Goal: Task Accomplishment & Management: Manage account settings

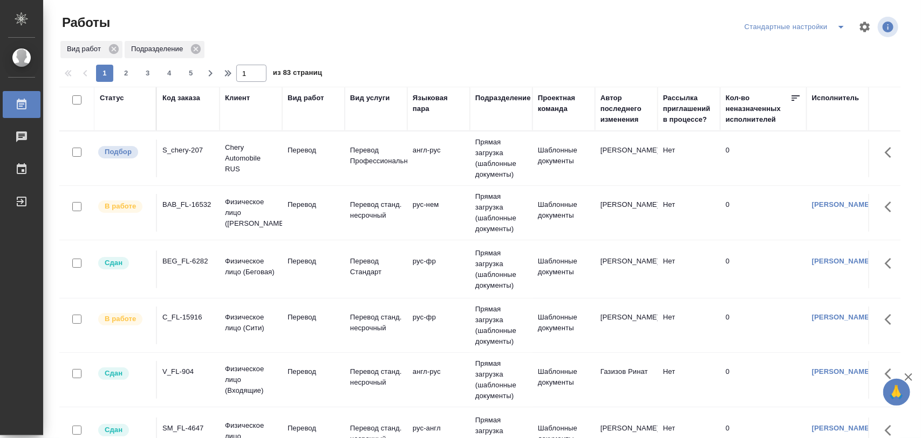
click at [173, 147] on div "S_chery-207" at bounding box center [188, 150] width 52 height 11
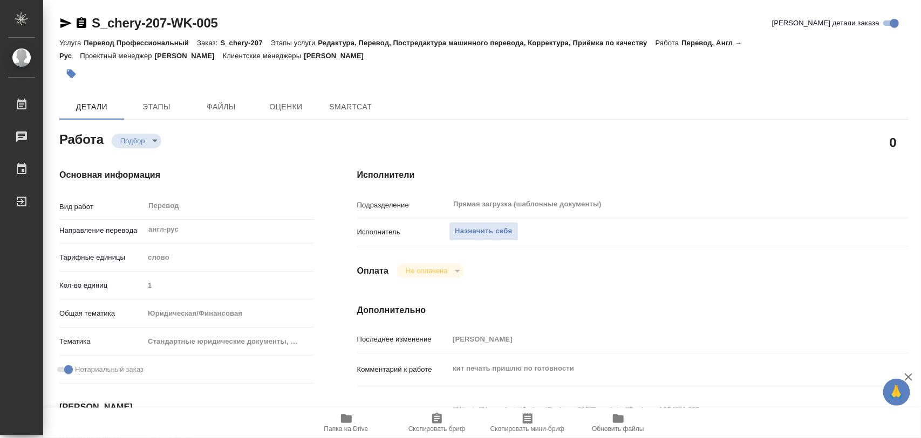
type textarea "x"
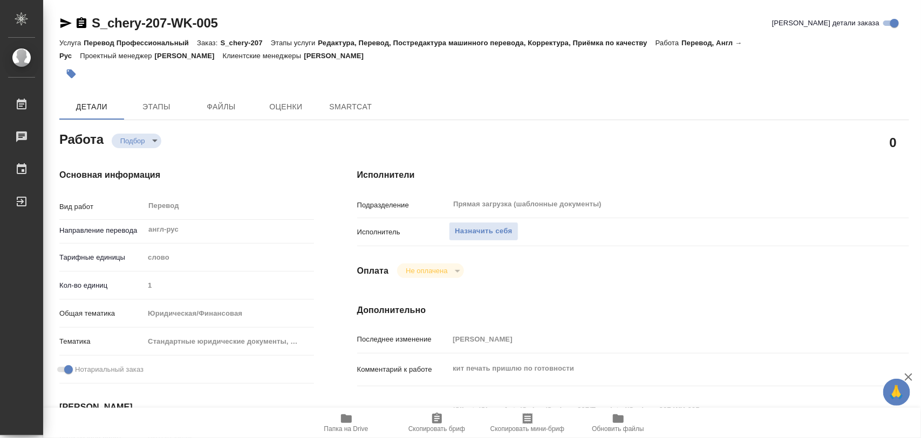
type textarea "x"
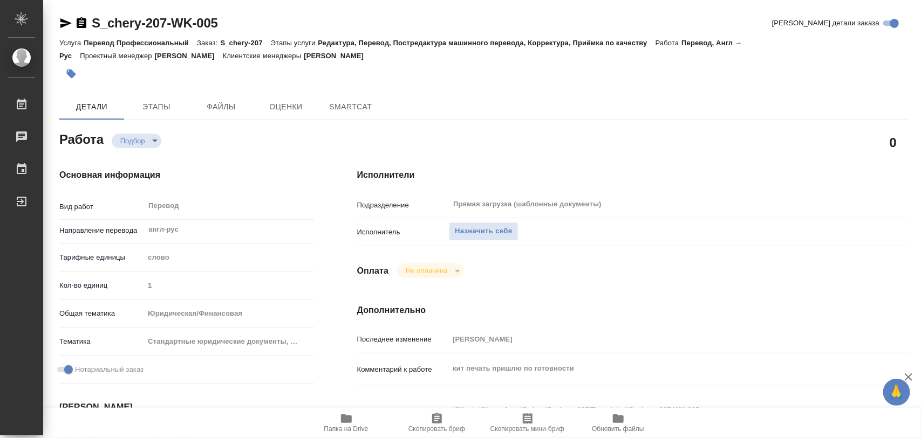
type textarea "x"
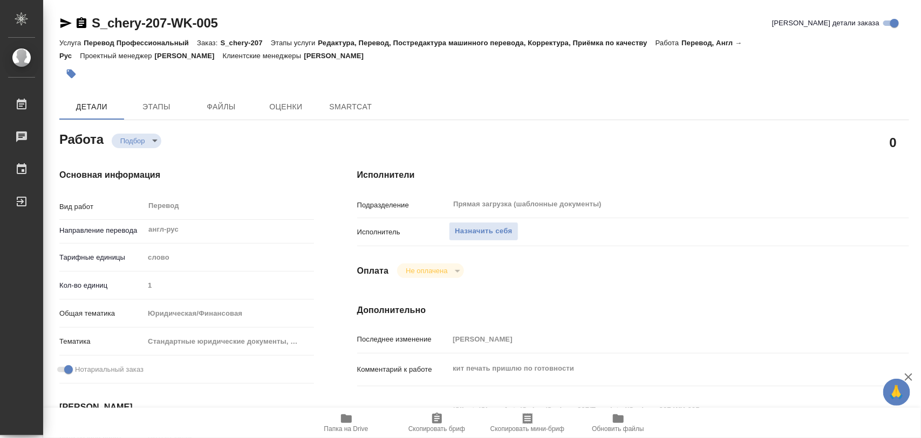
type textarea "x"
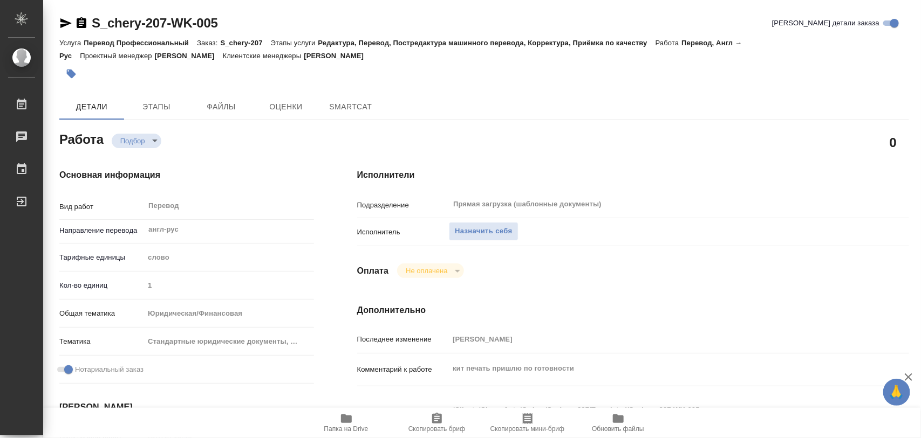
type textarea "x"
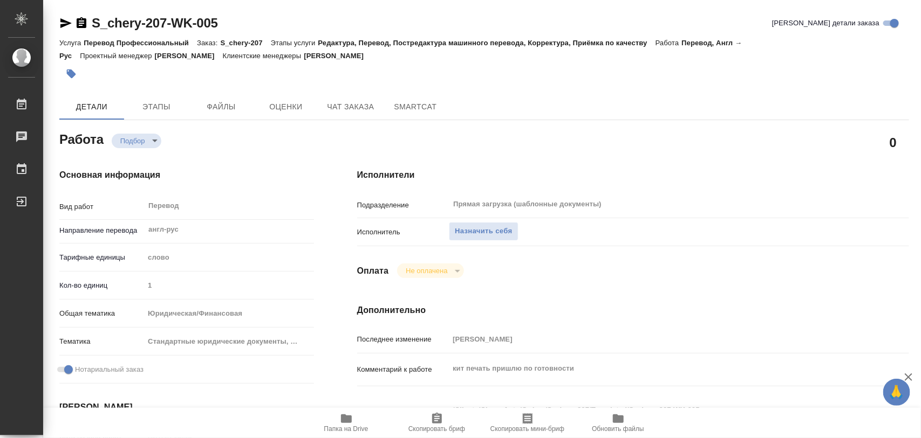
type textarea "x"
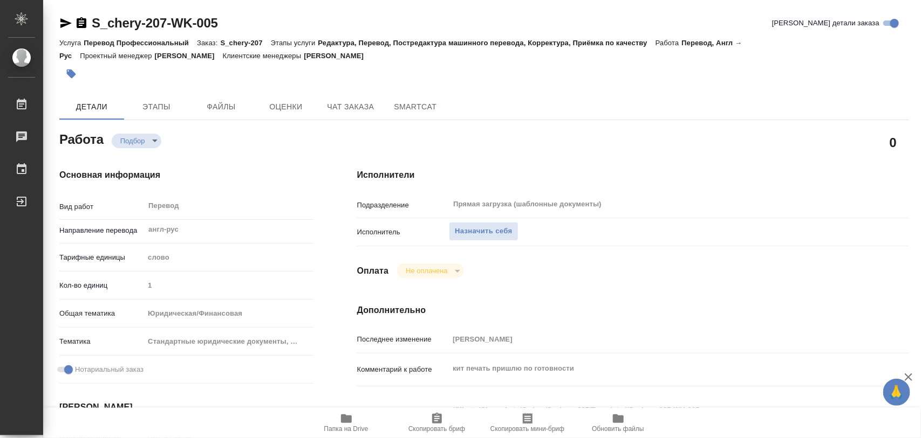
type textarea "x"
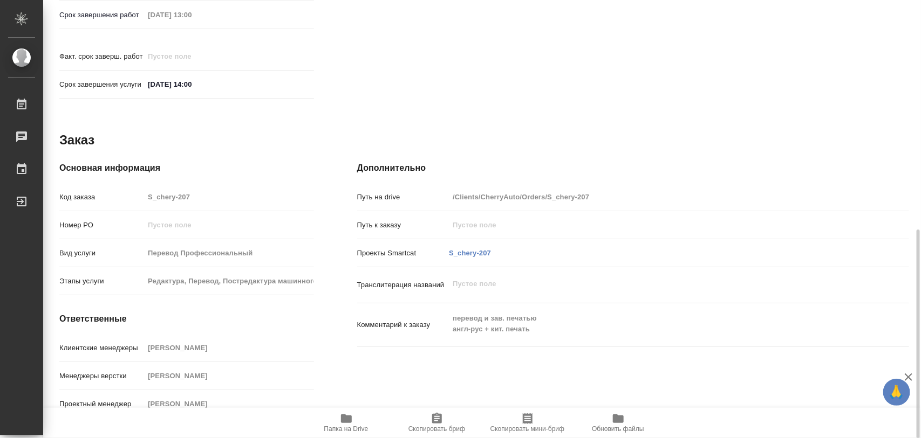
scroll to position [278, 0]
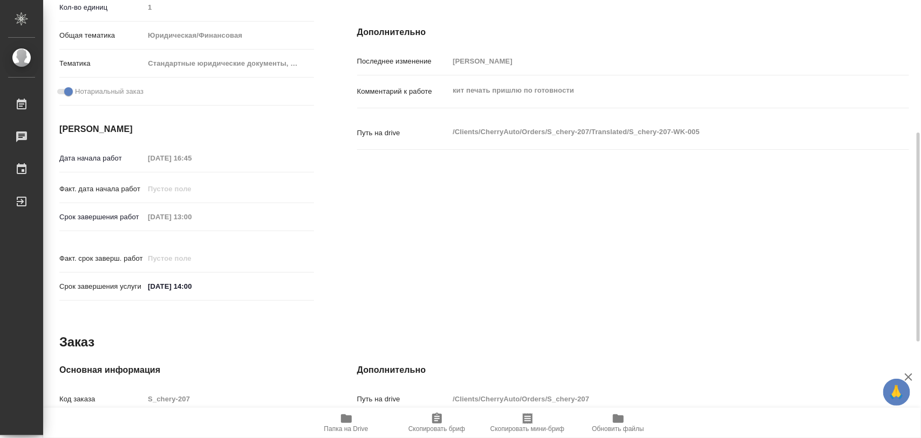
click at [345, 421] on icon "button" at bounding box center [346, 419] width 11 height 9
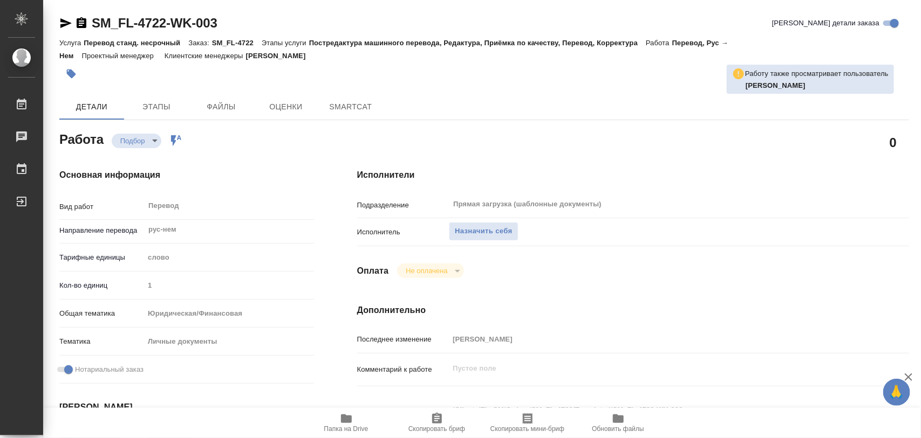
type textarea "x"
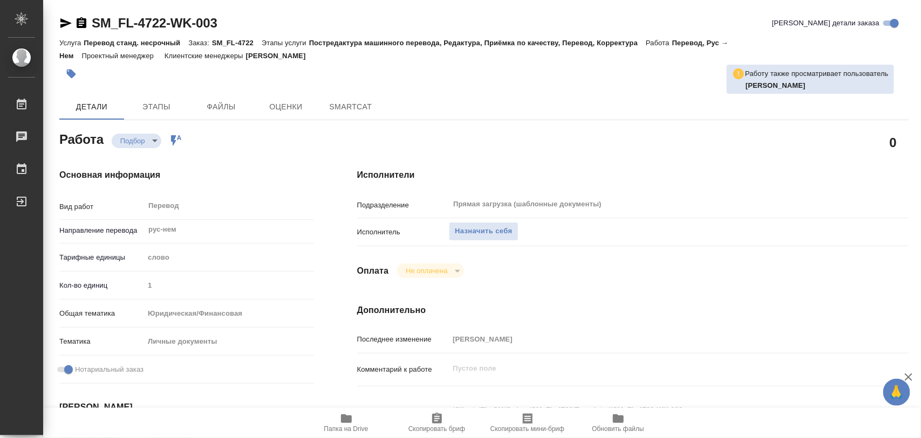
type textarea "x"
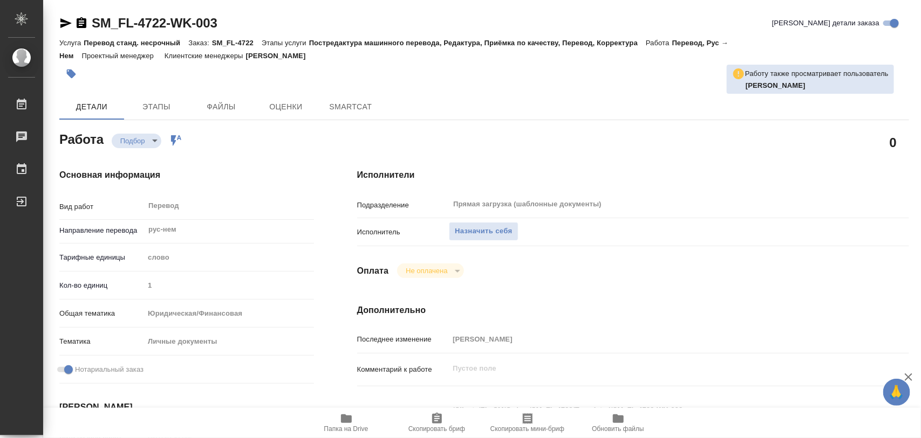
type textarea "x"
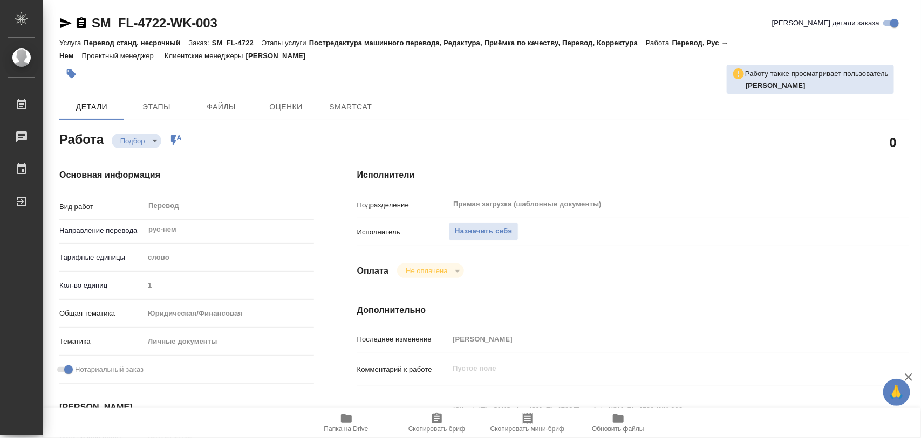
type textarea "x"
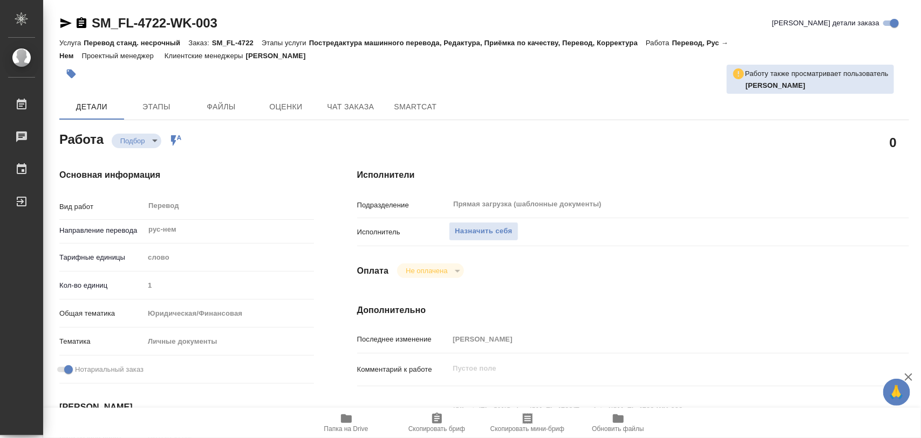
scroll to position [135, 0]
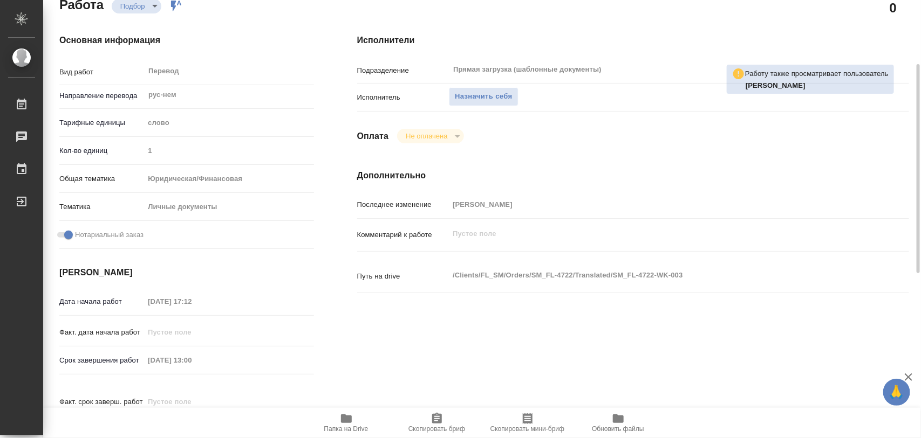
type textarea "x"
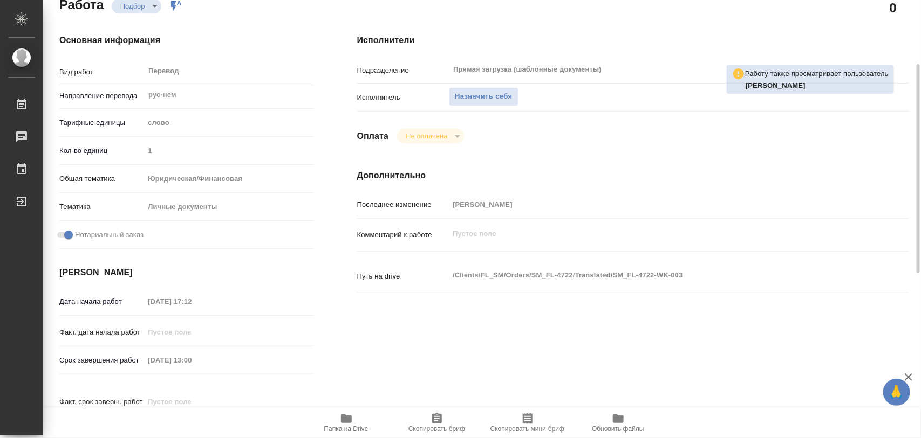
type textarea "x"
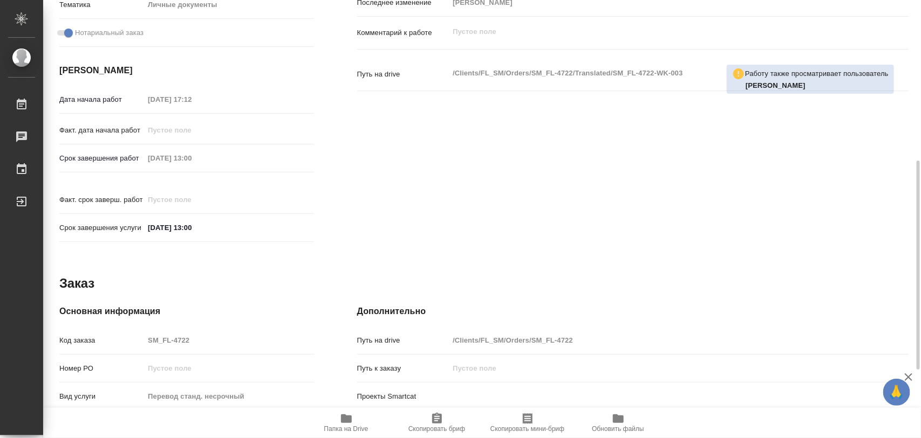
type textarea "x"
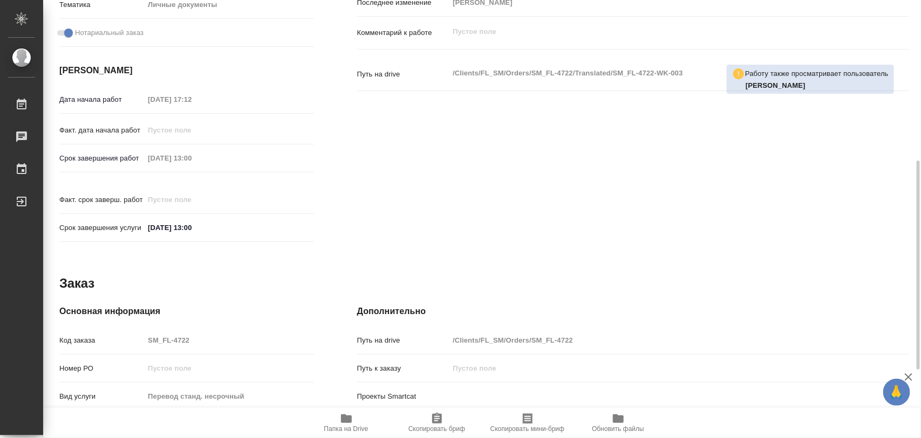
scroll to position [480, 0]
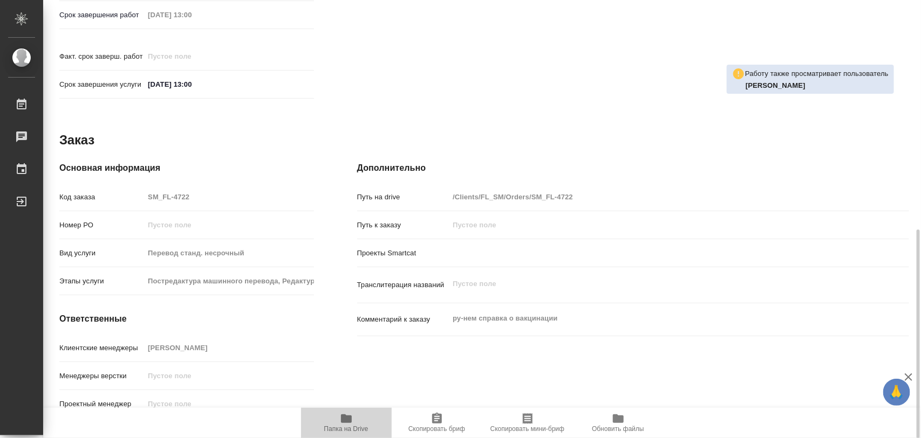
click at [351, 417] on icon "button" at bounding box center [346, 419] width 11 height 9
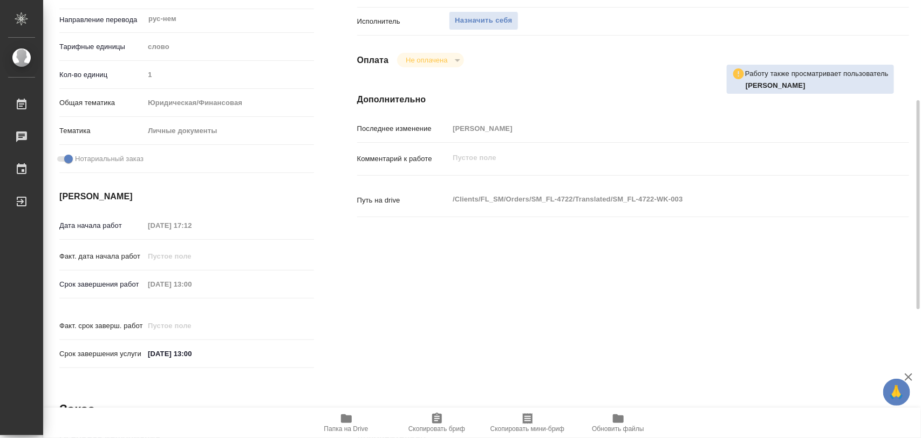
scroll to position [0, 0]
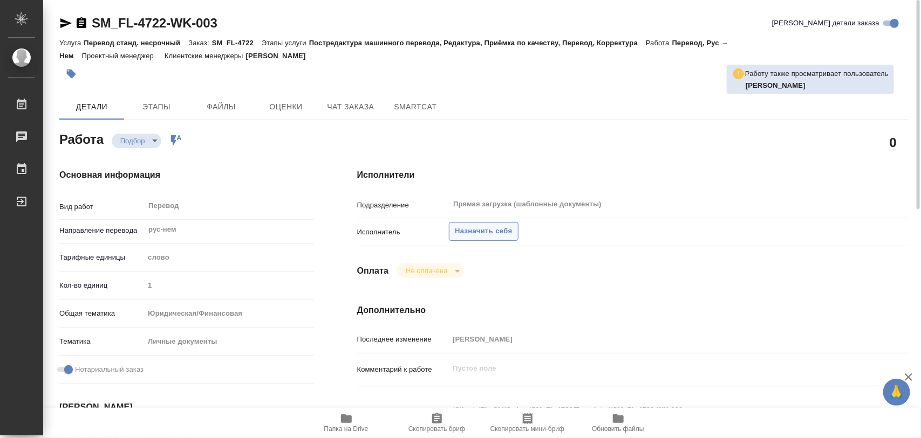
drag, startPoint x: 499, startPoint y: 228, endPoint x: 495, endPoint y: 223, distance: 6.1
click at [498, 227] on span "Назначить себя" at bounding box center [483, 231] width 57 height 12
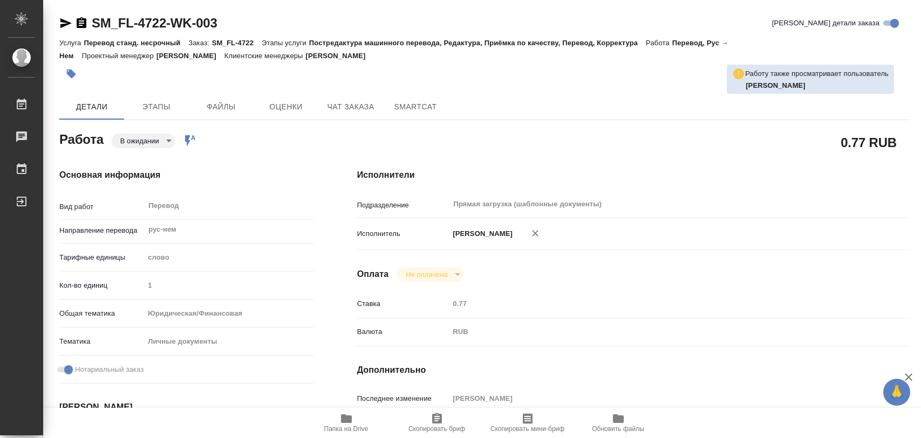
type textarea "x"
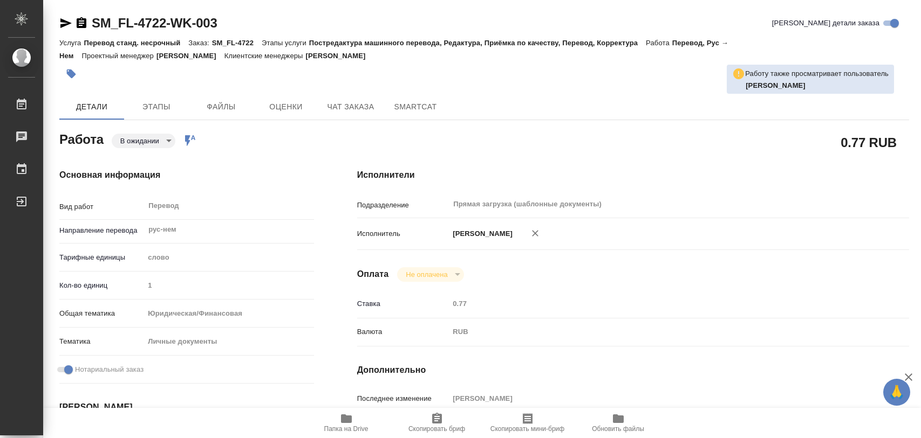
type textarea "x"
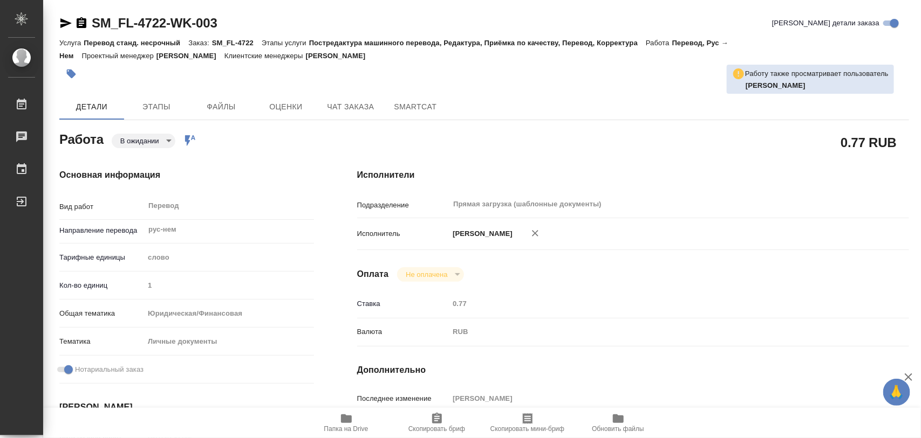
type textarea "x"
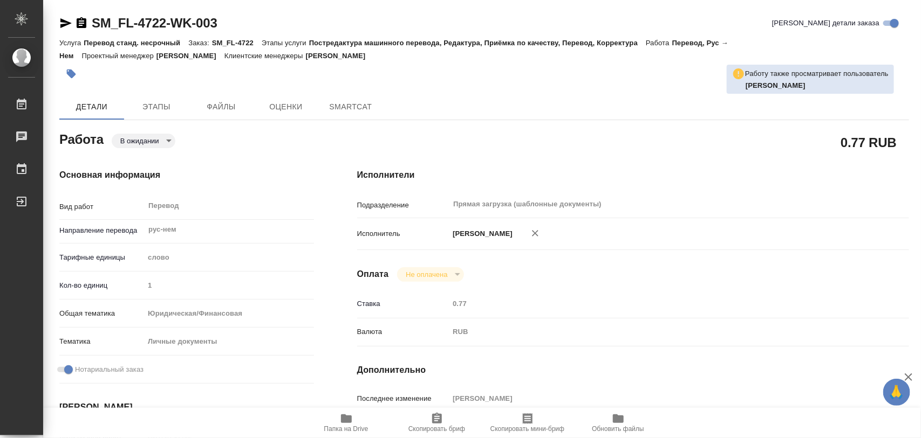
type textarea "x"
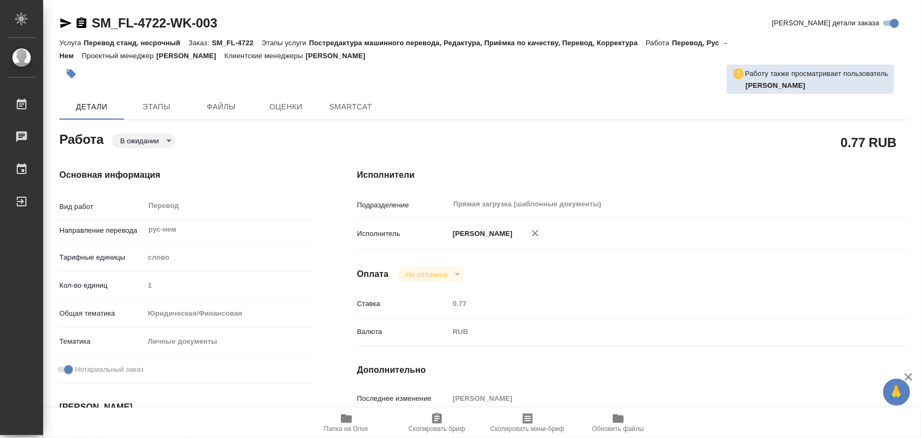
type textarea "x"
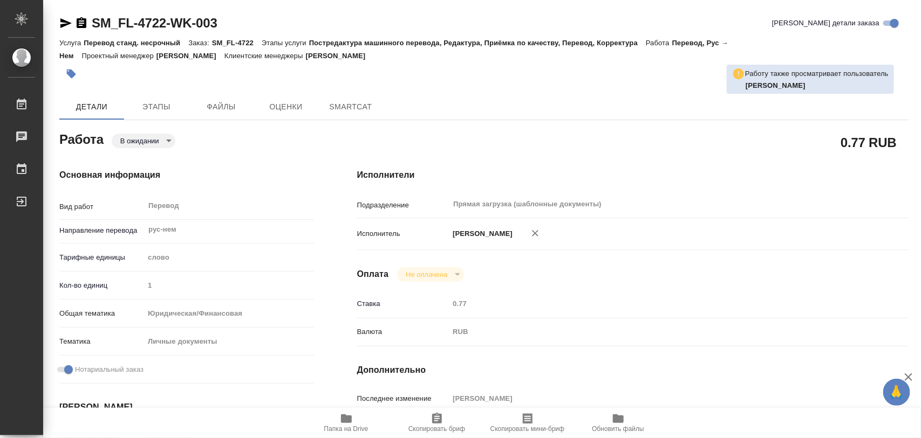
type textarea "x"
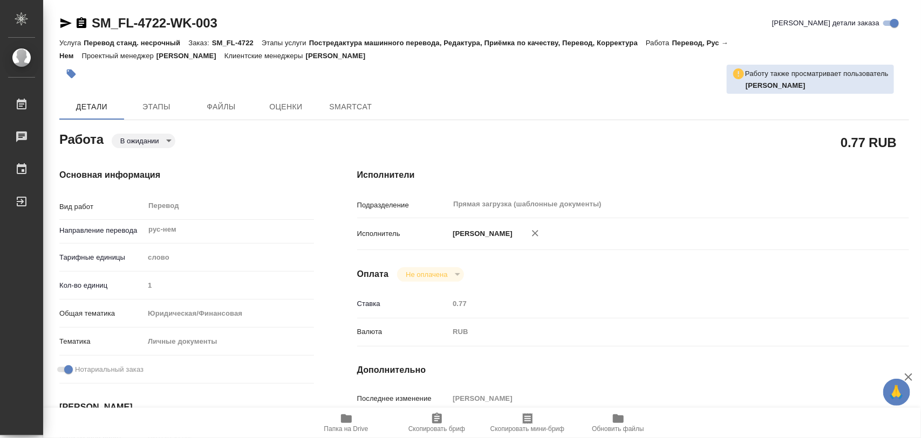
type textarea "x"
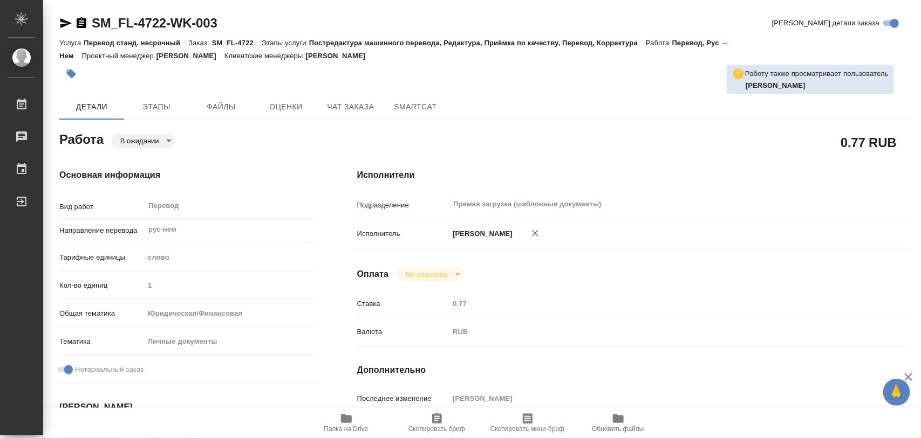
type textarea "x"
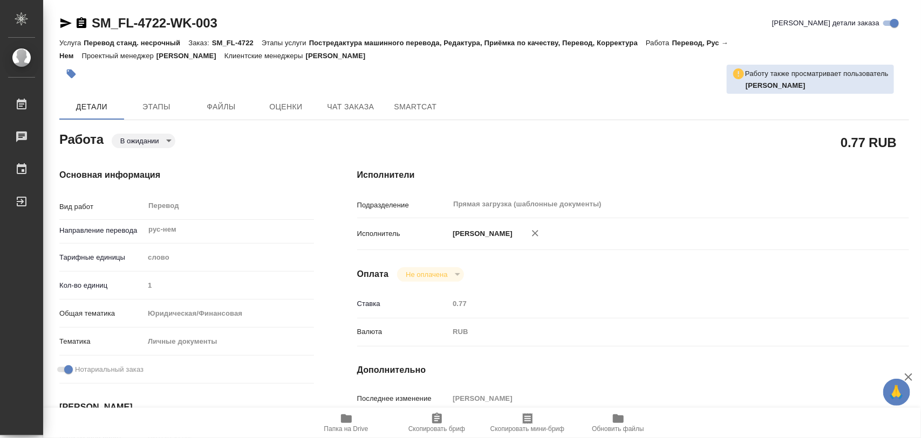
type textarea "x"
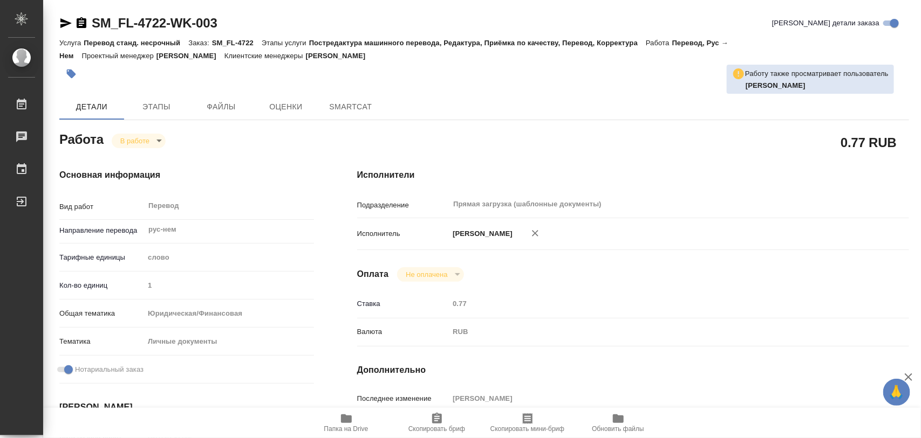
type textarea "x"
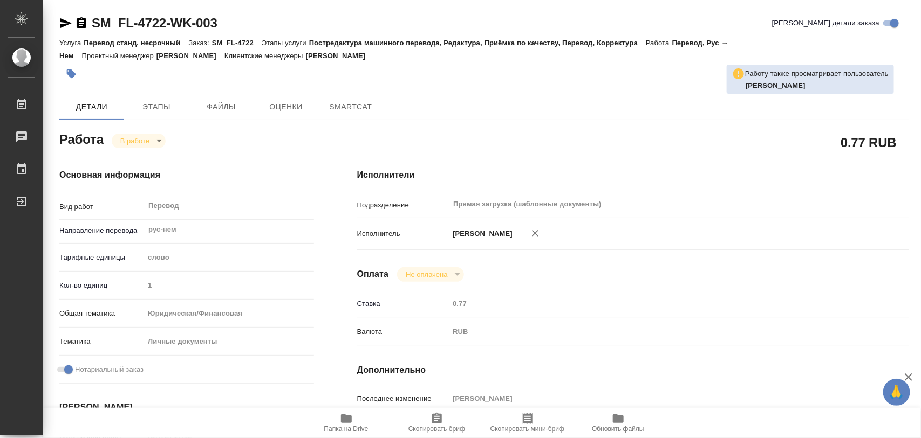
type textarea "x"
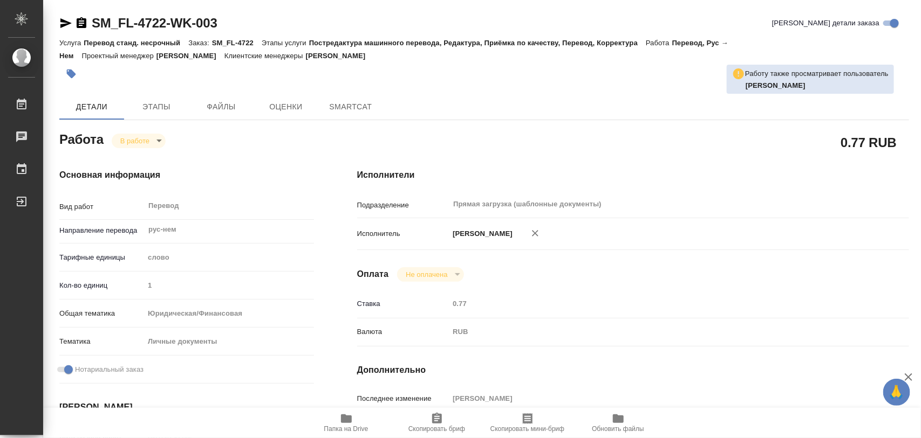
type textarea "x"
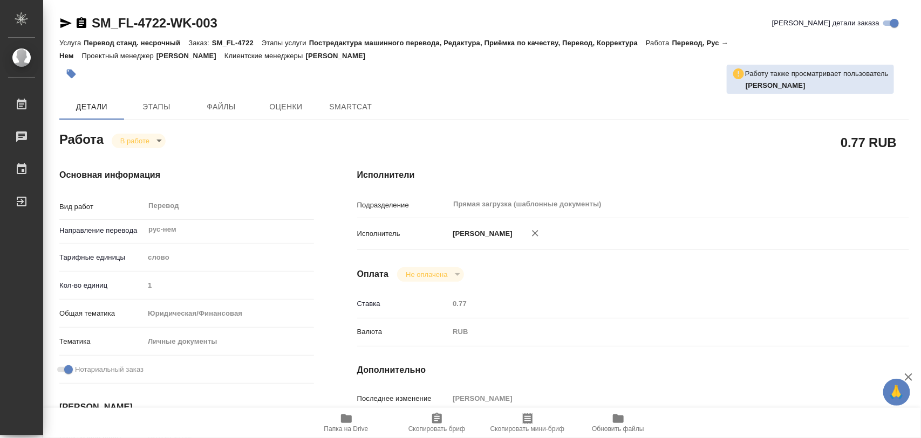
type textarea "x"
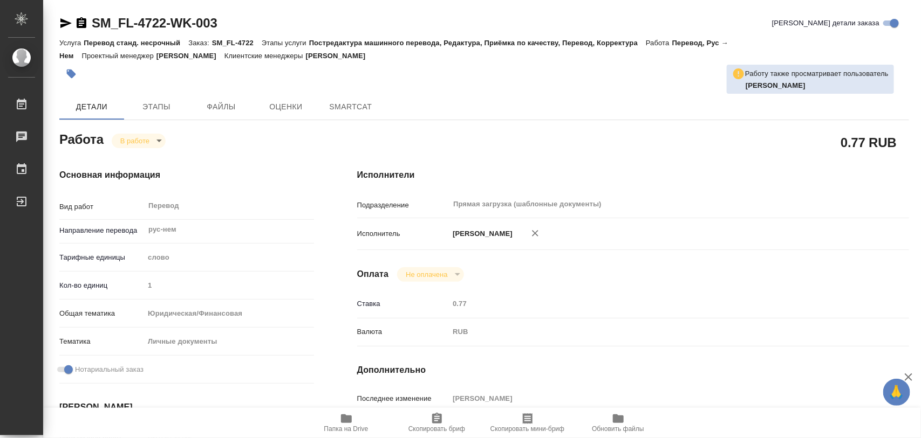
type textarea "x"
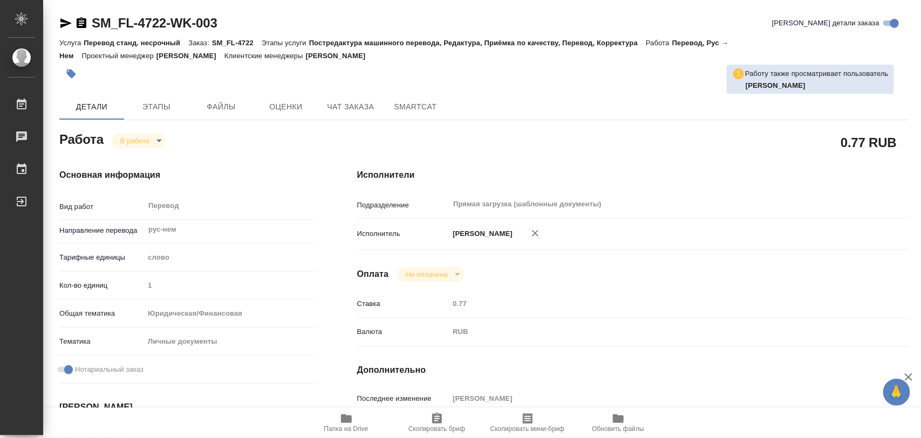
type textarea "x"
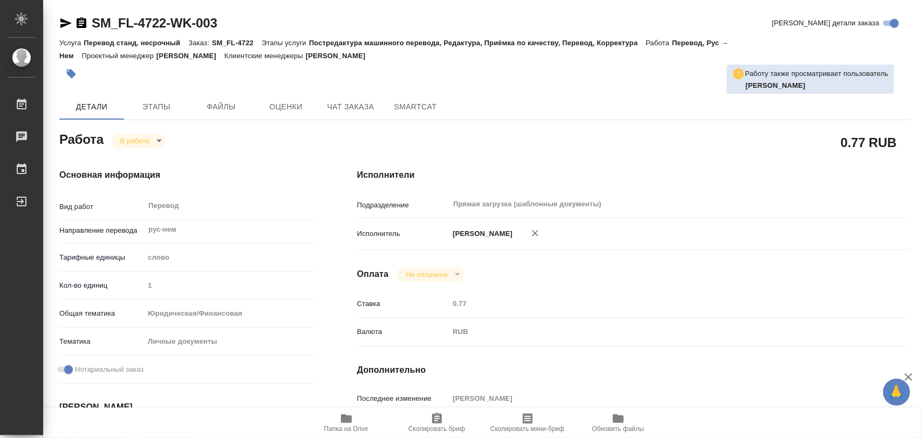
type textarea "x"
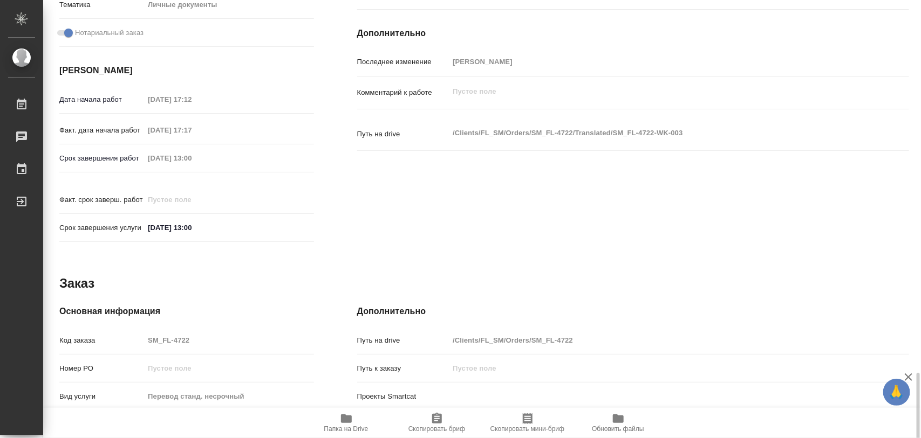
scroll to position [480, 0]
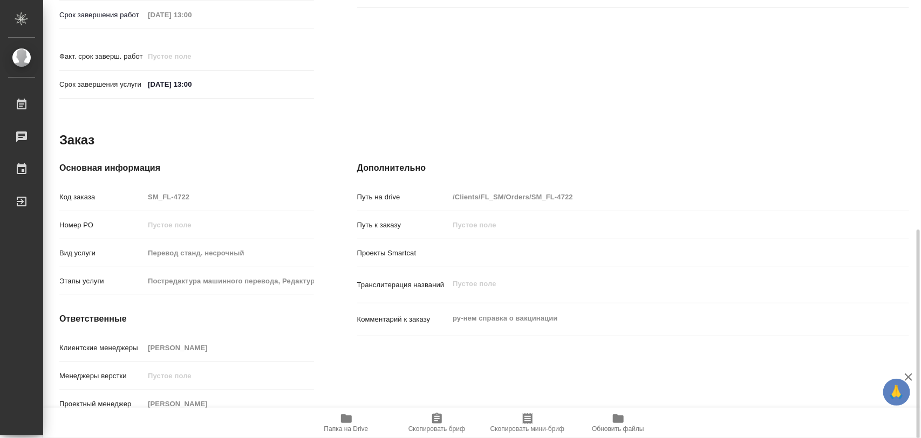
click at [431, 417] on icon "button" at bounding box center [436, 419] width 13 height 13
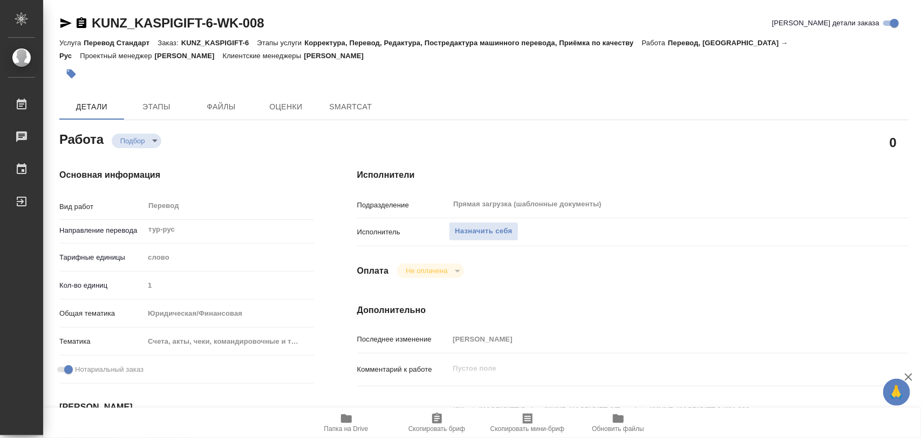
type textarea "x"
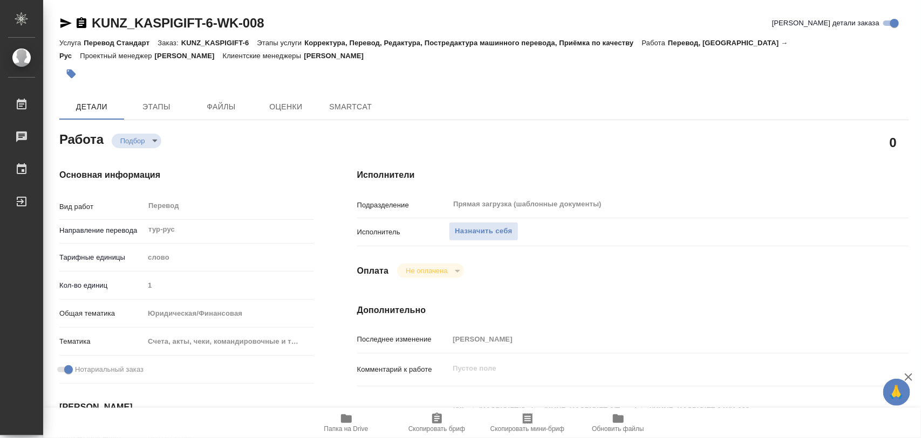
type textarea "x"
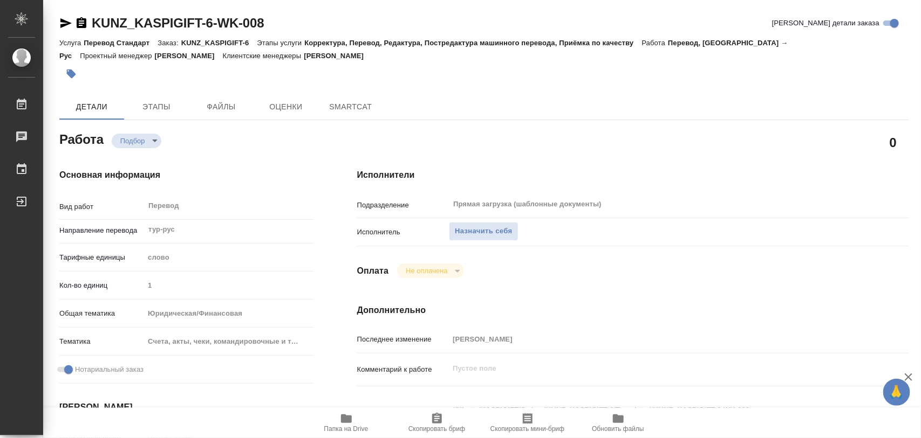
type textarea "x"
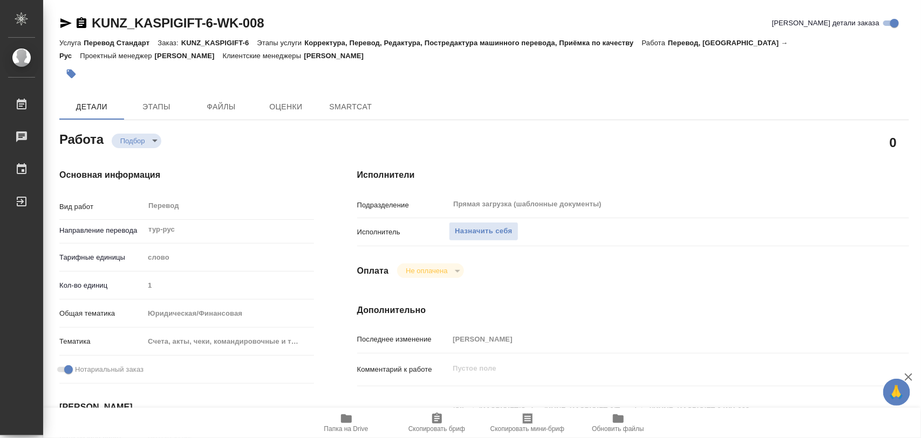
type textarea "x"
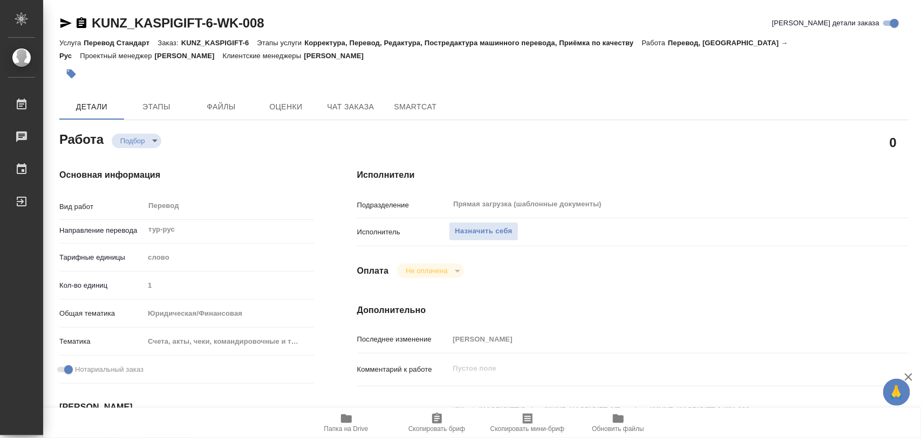
scroll to position [270, 0]
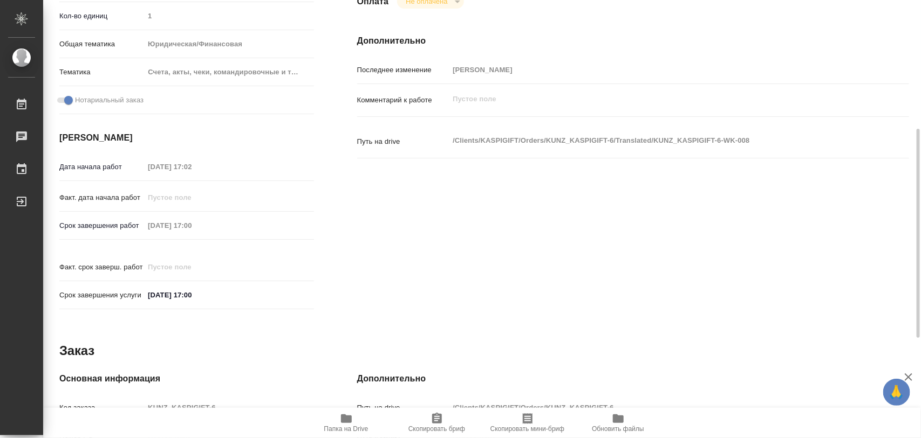
type textarea "x"
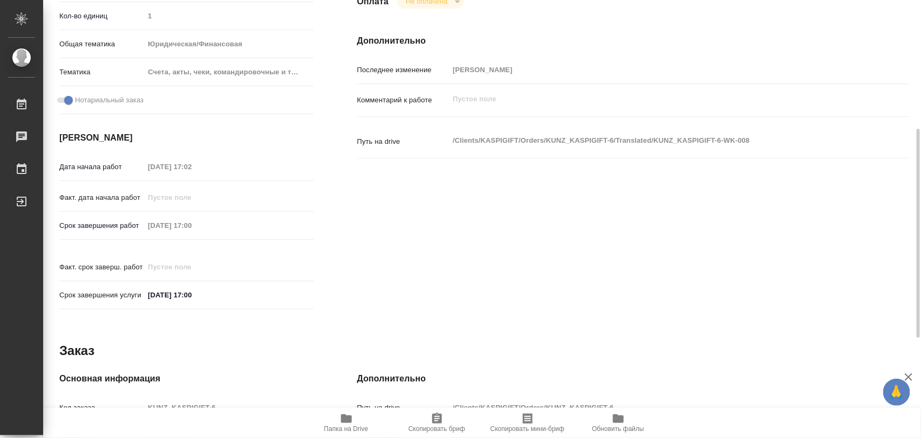
scroll to position [480, 0]
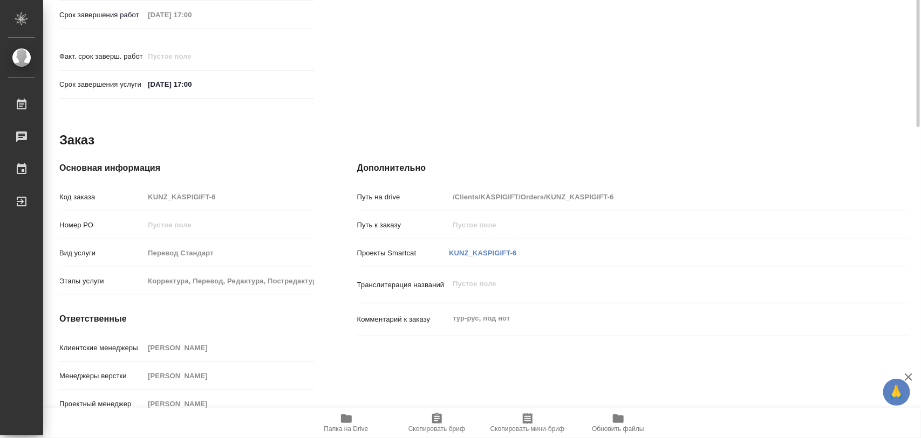
type textarea "x"
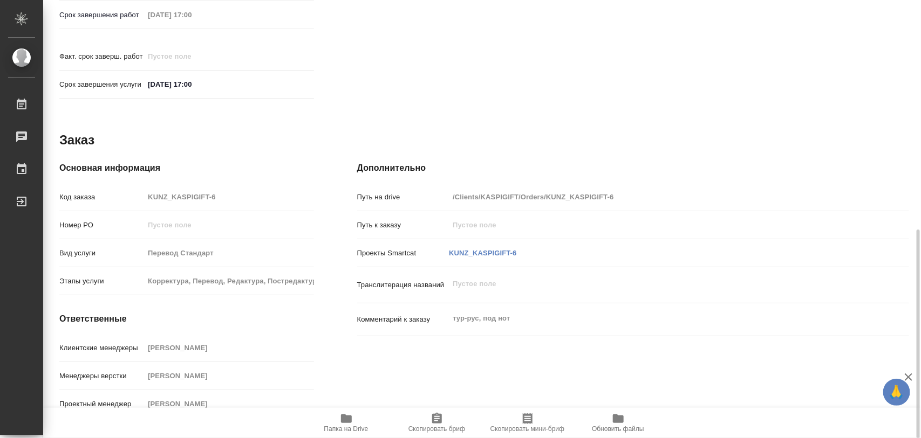
click at [351, 421] on icon "button" at bounding box center [346, 419] width 11 height 9
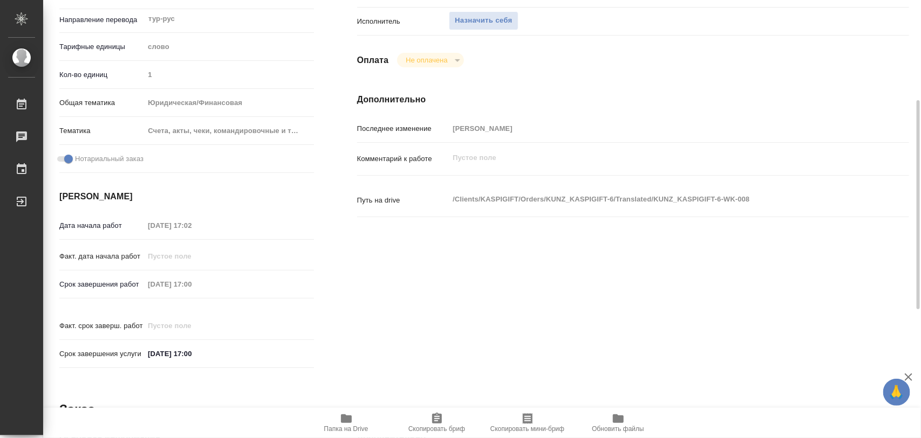
scroll to position [0, 0]
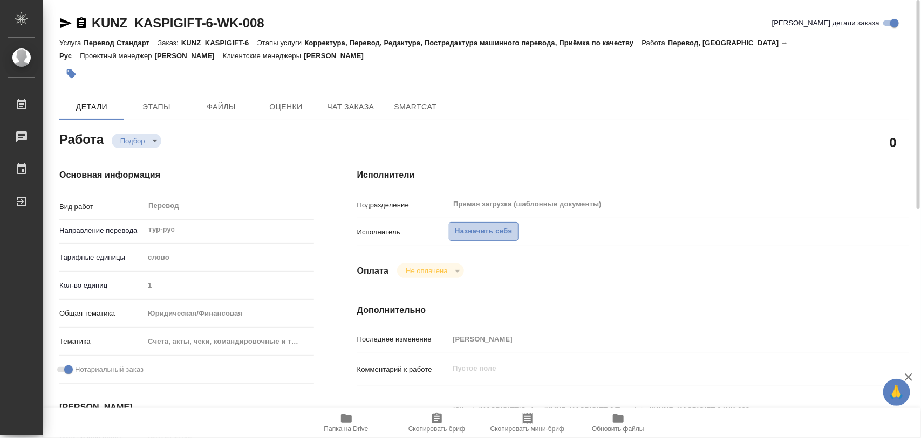
click at [496, 231] on span "Назначить себя" at bounding box center [483, 231] width 57 height 12
type textarea "x"
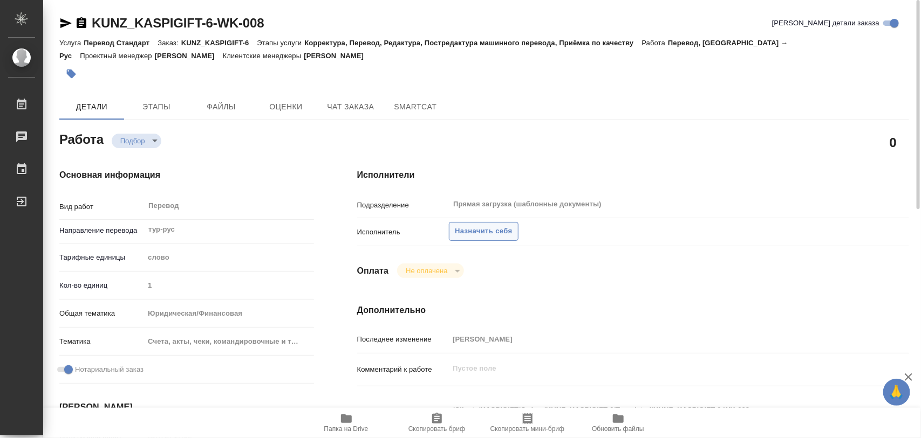
type textarea "x"
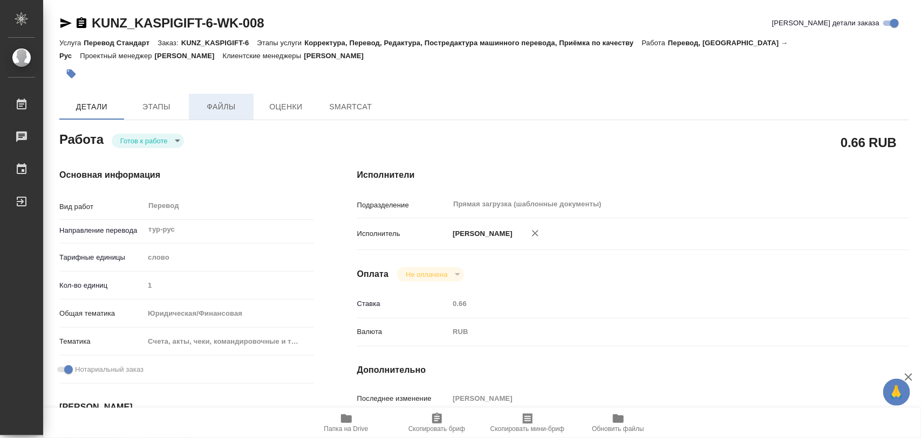
type textarea "x"
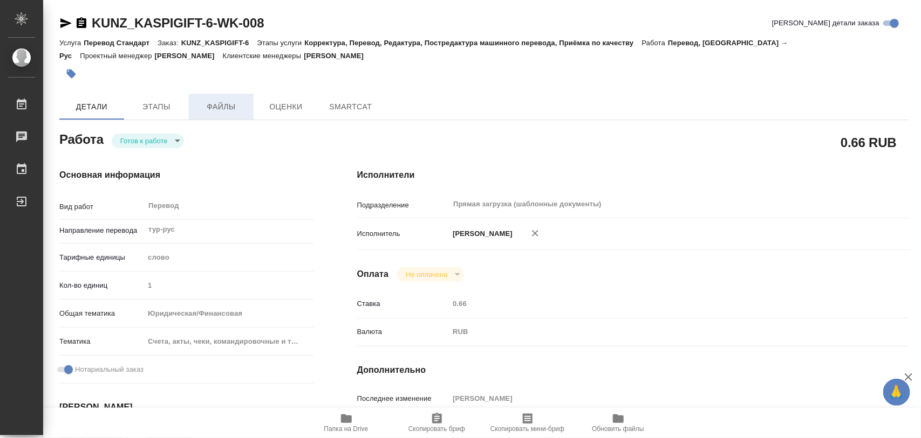
type textarea "x"
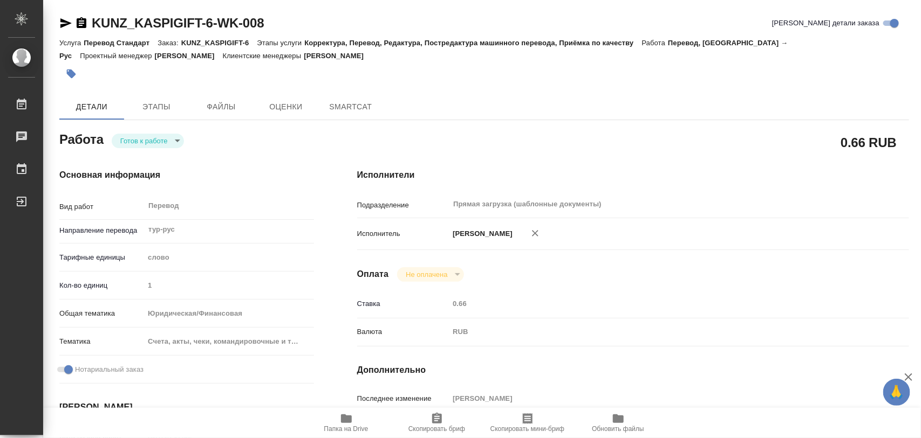
type textarea "x"
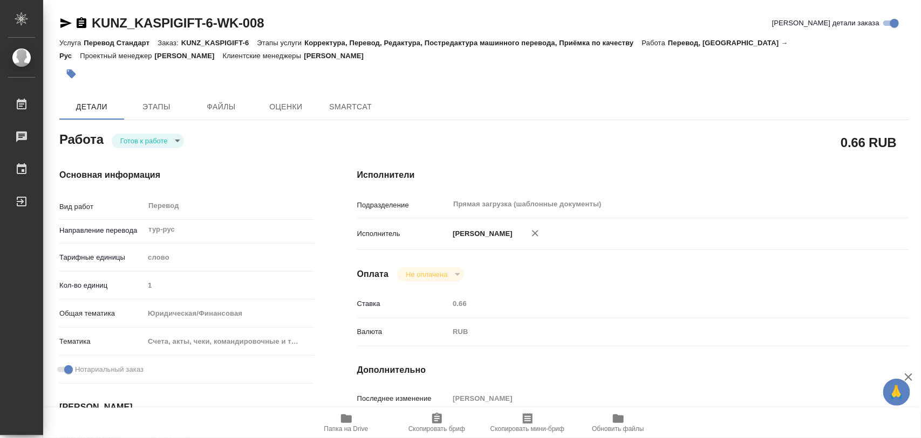
type textarea "x"
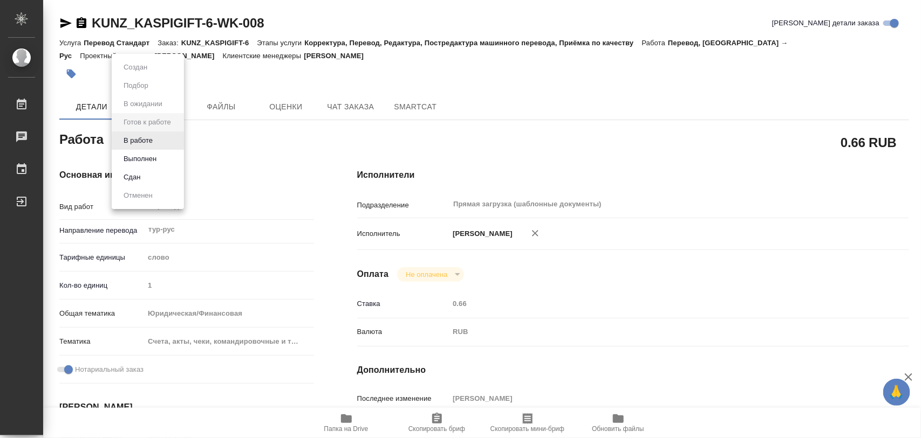
click at [173, 141] on body "🙏 .cls-1 fill:#fff; AWATERA Iglakov Maksim Работы Чаты График Выйти KUNZ_KASPIG…" at bounding box center [460, 219] width 921 height 438
type textarea "x"
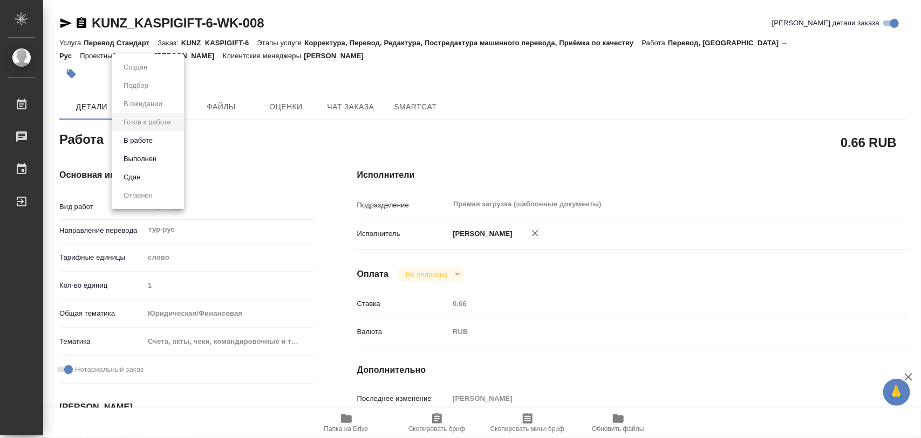
type textarea "x"
click at [152, 142] on button "В работе" at bounding box center [138, 141] width 36 height 12
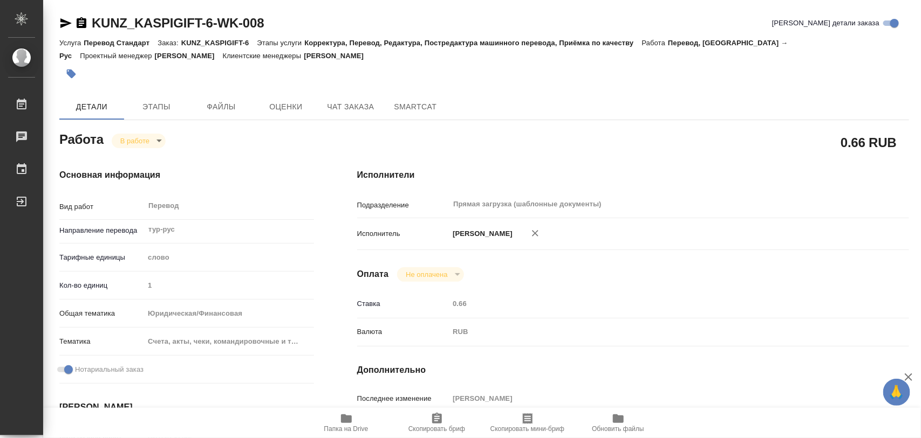
type textarea "x"
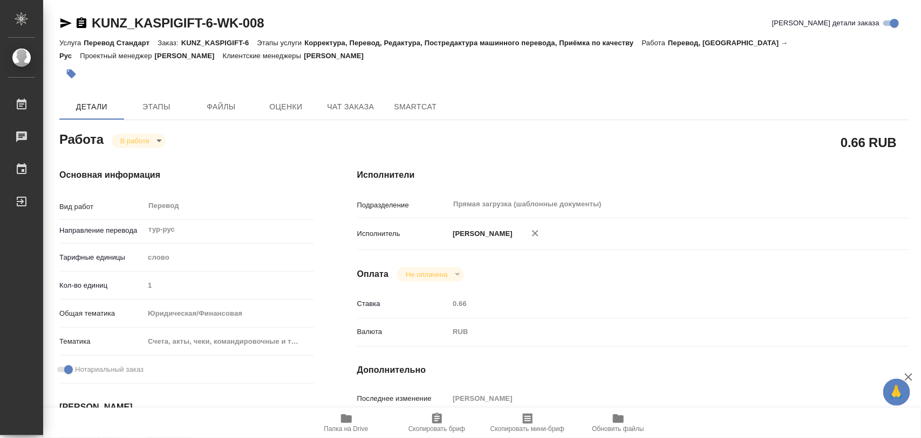
type textarea "x"
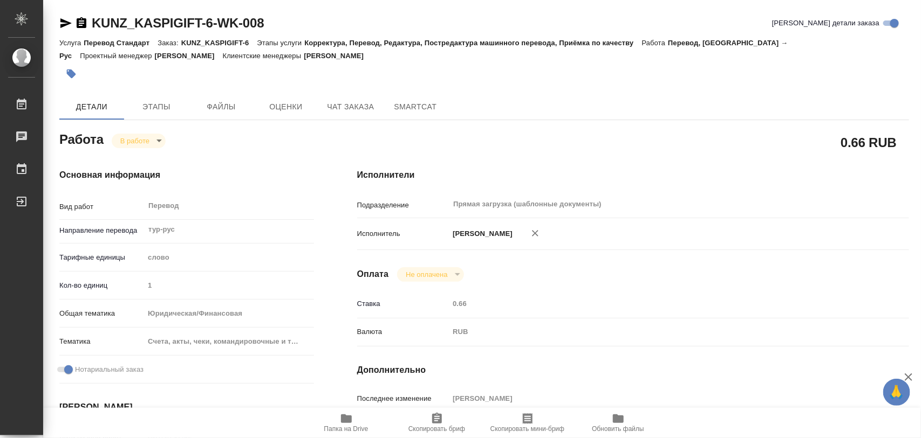
type textarea "x"
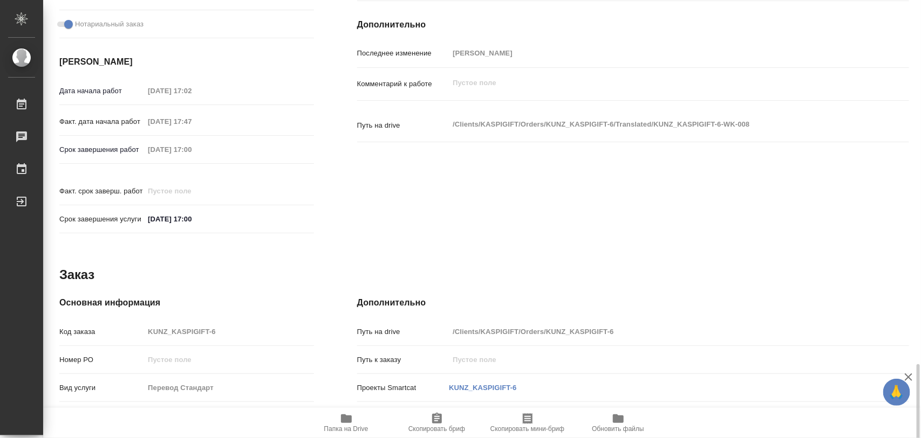
scroll to position [480, 0]
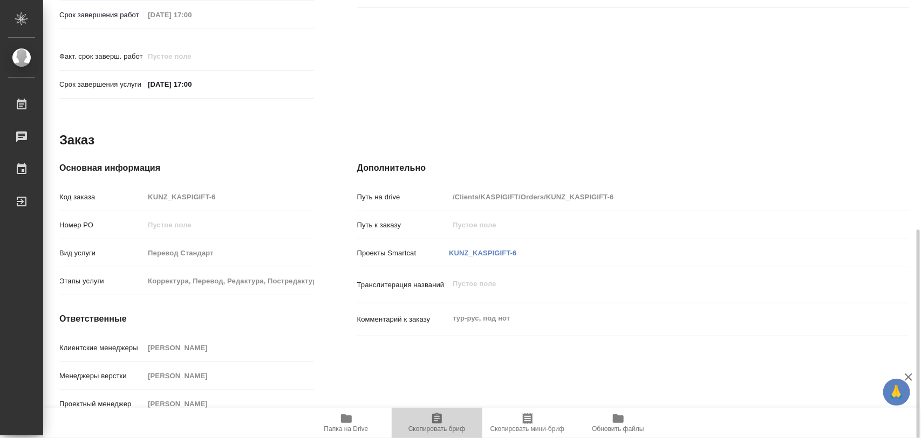
click at [437, 424] on icon "button" at bounding box center [437, 418] width 10 height 11
